Goal: Information Seeking & Learning: Find specific fact

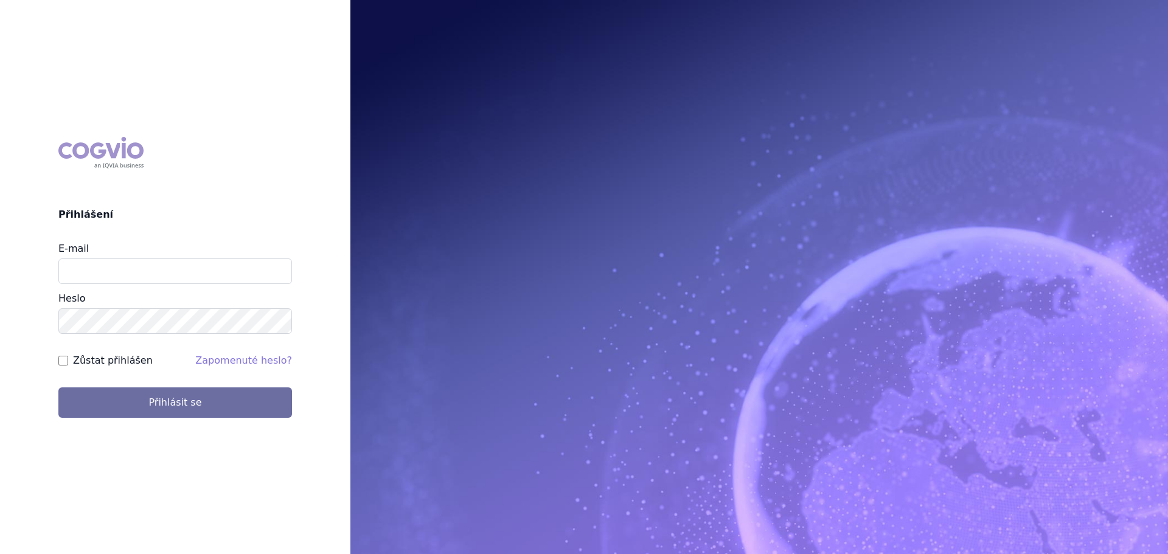
click at [136, 286] on div "E-mail Heslo" at bounding box center [175, 288] width 234 height 92
click at [156, 266] on input "E-mail" at bounding box center [175, 272] width 234 height 26
type input "veronika.damborska@vzp.cz"
click at [58, 388] on button "Přihlásit se" at bounding box center [175, 403] width 234 height 30
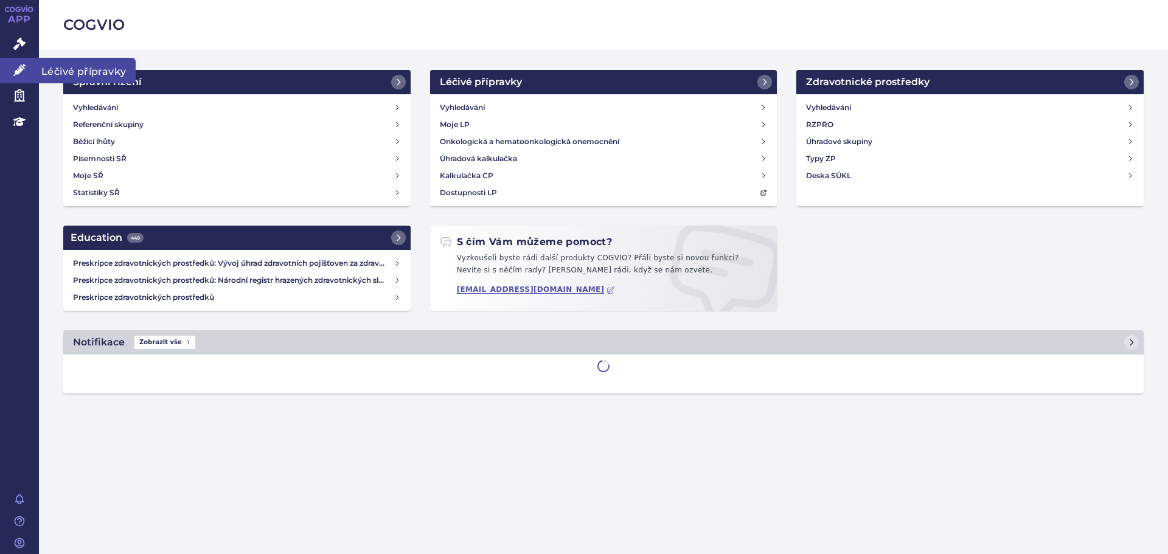
click at [21, 68] on icon at bounding box center [19, 70] width 12 height 12
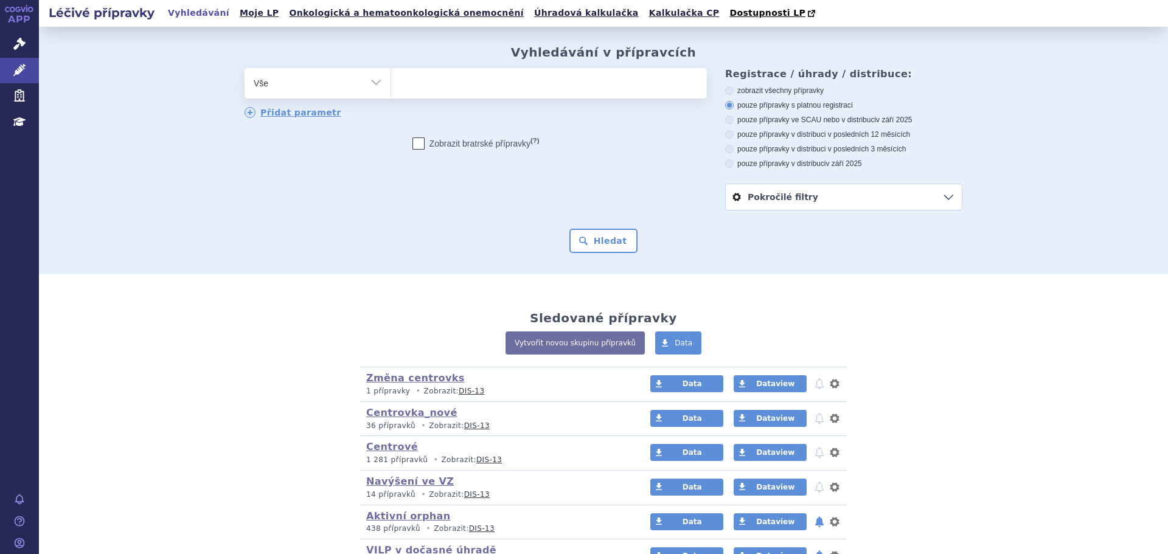
click at [16, 41] on icon at bounding box center [19, 44] width 12 height 12
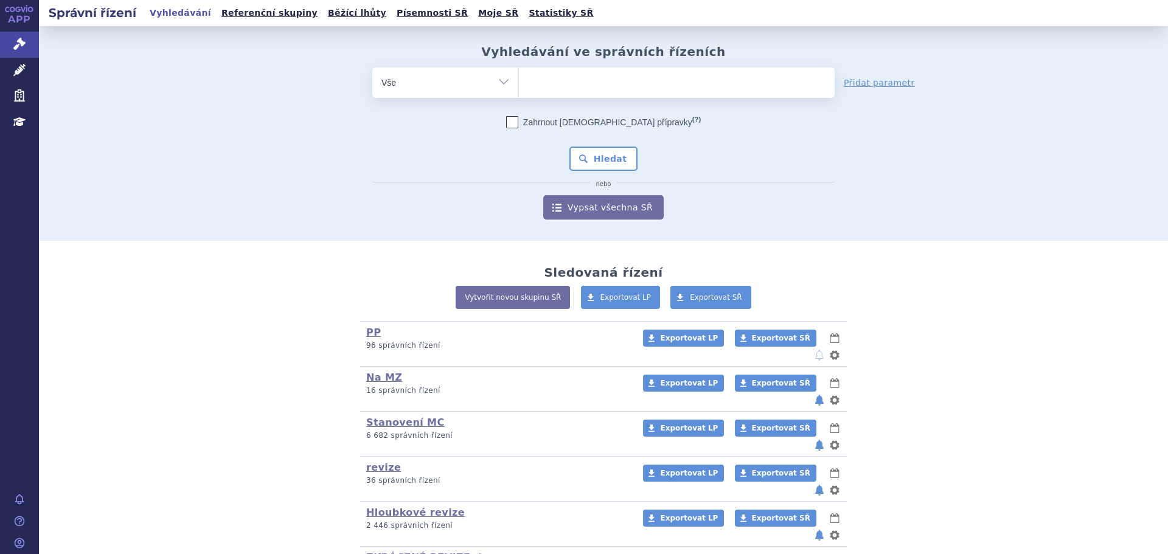
click at [556, 75] on ul at bounding box center [677, 81] width 316 height 26
click at [519, 75] on select at bounding box center [518, 82] width 1 height 30
paste input "SUKLS93568/2020"
type input "SUKLS93568/2020"
select select "SUKLS93568/2020"
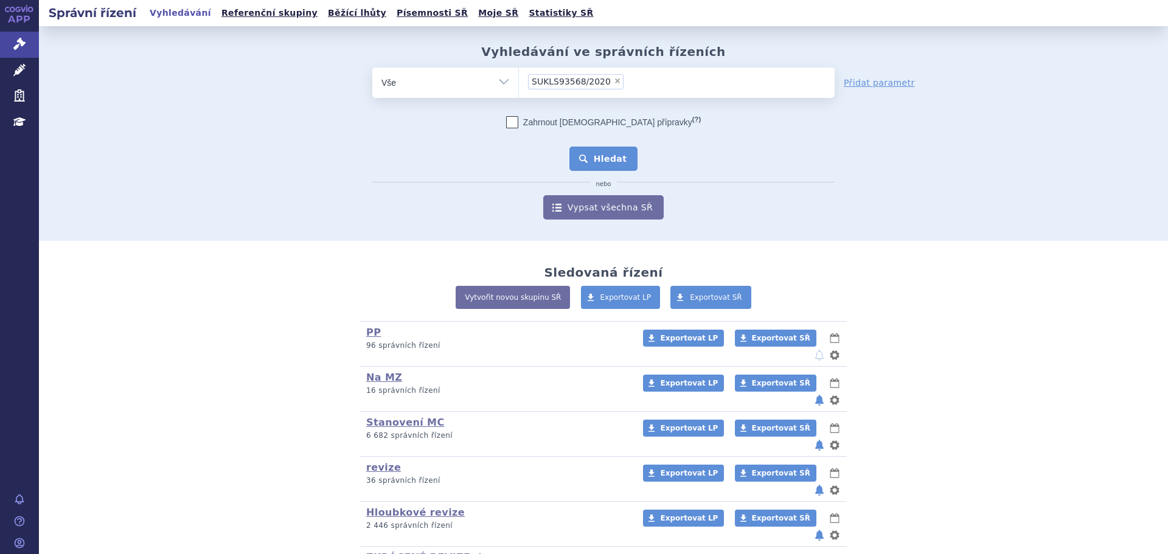
click at [607, 149] on button "Hledat" at bounding box center [604, 159] width 69 height 24
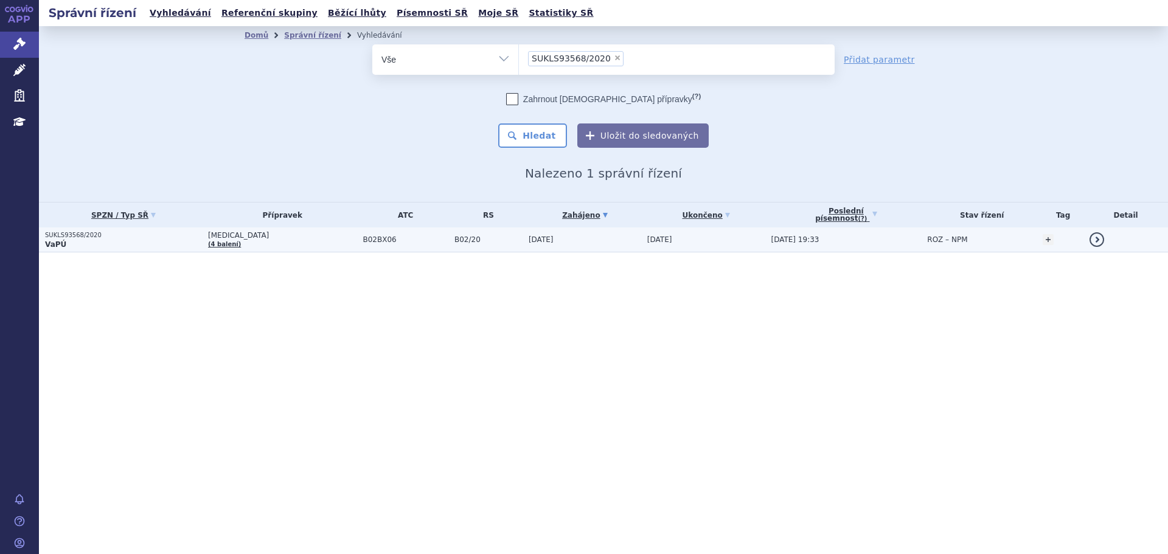
click at [202, 237] on p "SUKLS93568/2020" at bounding box center [123, 235] width 157 height 9
